Goal: Task Accomplishment & Management: Manage account settings

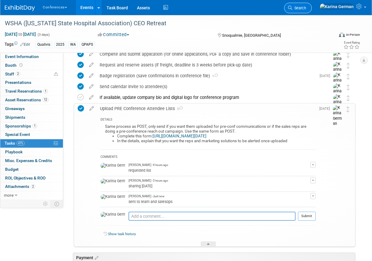
click at [312, 12] on link "Search" at bounding box center [298, 8] width 28 height 11
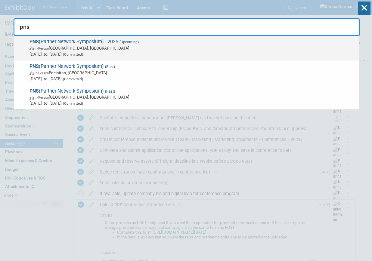
type input "pns"
click at [133, 57] on div "PNS (Partner Network Symposium) - 2025 (Upcoming) In-Person San Diego, CA Oct 1…" at bounding box center [186, 48] width 345 height 25
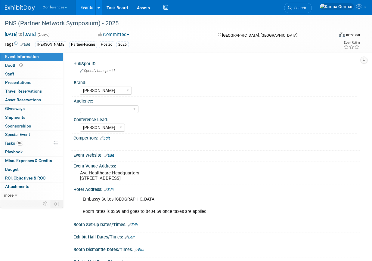
select select "[PERSON_NAME]"
click at [30, 144] on link "8% Tasks 8%" at bounding box center [31, 143] width 63 height 8
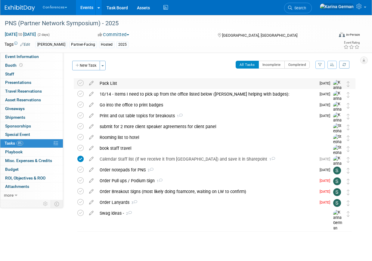
click at [122, 85] on div "Pack List" at bounding box center [206, 83] width 219 height 10
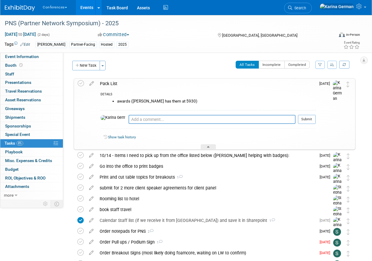
click at [122, 85] on div "Pack List" at bounding box center [206, 84] width 219 height 10
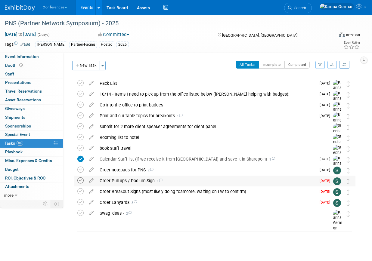
click at [80, 182] on icon at bounding box center [80, 181] width 6 height 6
click at [119, 181] on div "Order Pull ups / Podium Sign 1" at bounding box center [206, 181] width 219 height 10
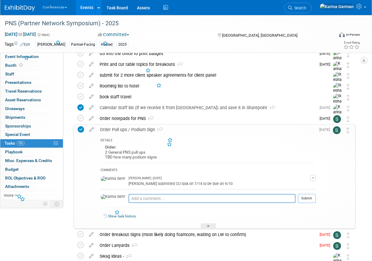
scroll to position [55, 0]
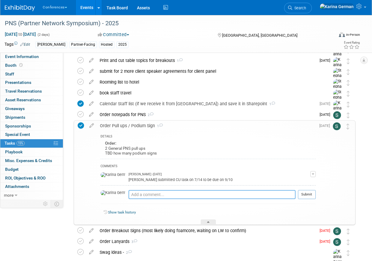
click at [147, 190] on textarea at bounding box center [212, 194] width 167 height 9
type textarea "sent to Cole"
click at [310, 192] on button "Submit" at bounding box center [307, 194] width 18 height 9
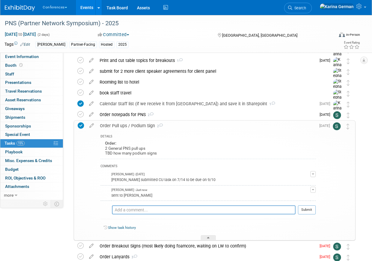
click at [120, 128] on div "Order Pull ups / Podium Sign 2" at bounding box center [206, 126] width 219 height 10
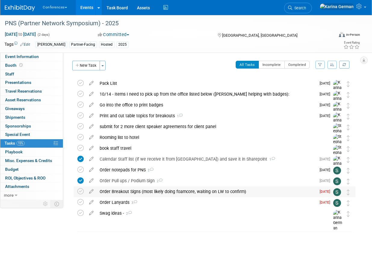
click at [160, 191] on div "Order Breakout Signs (most likely doing foamcore, waiting on LW to confirm)" at bounding box center [206, 192] width 219 height 10
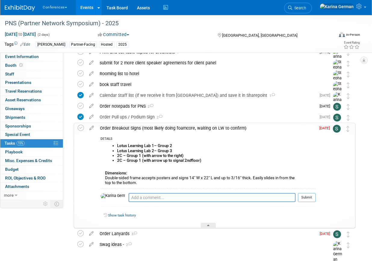
scroll to position [68, 0]
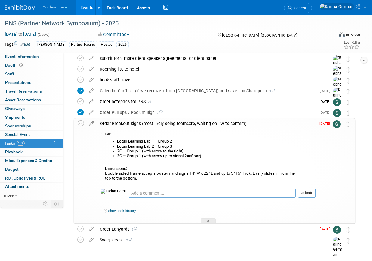
click at [170, 124] on div "Order Breakout Signs (most likely doing foamcore, waiting on LW to confirm)" at bounding box center [206, 124] width 219 height 10
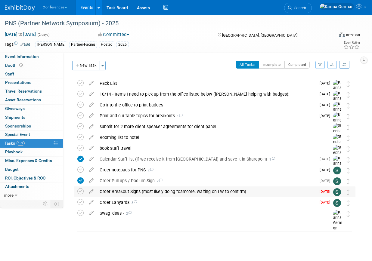
scroll to position [0, 0]
click at [165, 205] on div "Order Lanyards 3" at bounding box center [206, 203] width 219 height 10
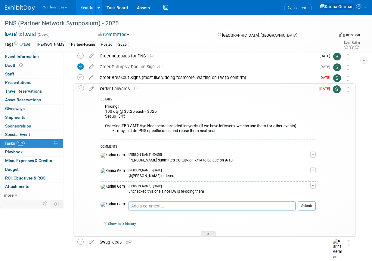
scroll to position [100, 0]
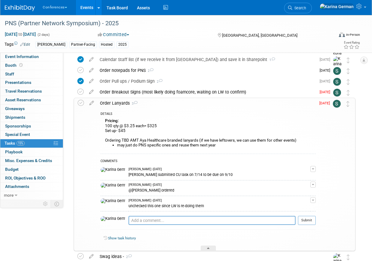
click at [145, 103] on div "Order Lanyards 3" at bounding box center [206, 103] width 219 height 10
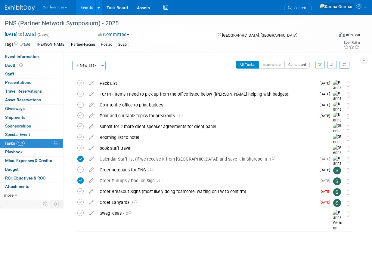
click at [88, 7] on link "Events" at bounding box center [87, 7] width 22 height 15
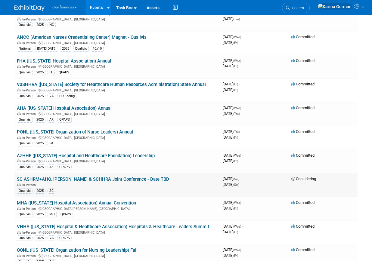
scroll to position [295, 0]
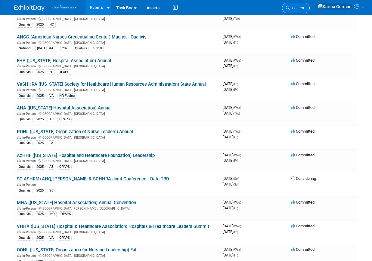
click at [304, 6] on span "Search" at bounding box center [297, 8] width 14 height 5
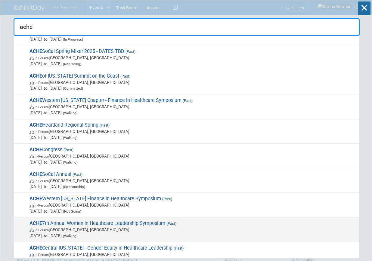
scroll to position [0, 0]
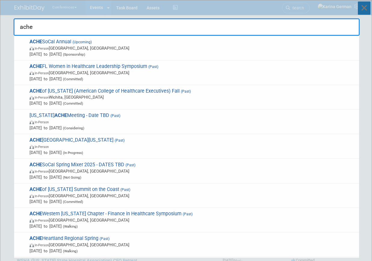
type input "ache"
click at [365, 10] on icon at bounding box center [364, 8] width 13 height 13
